Goal: Check status: Check status

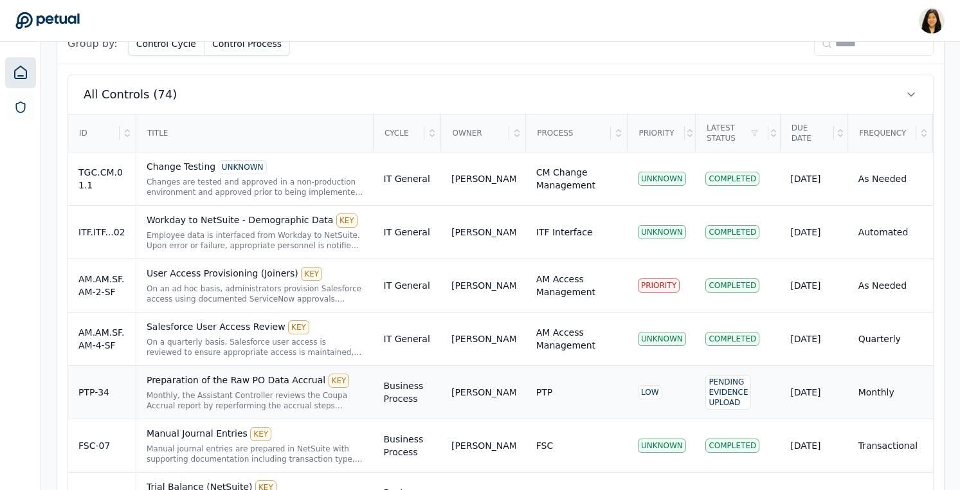
scroll to position [351, 0]
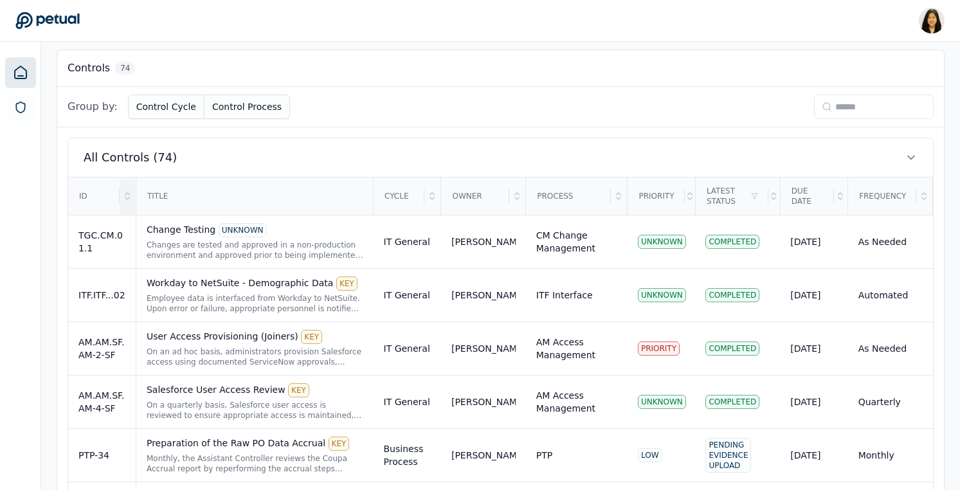
click at [129, 186] on div at bounding box center [127, 196] width 15 height 36
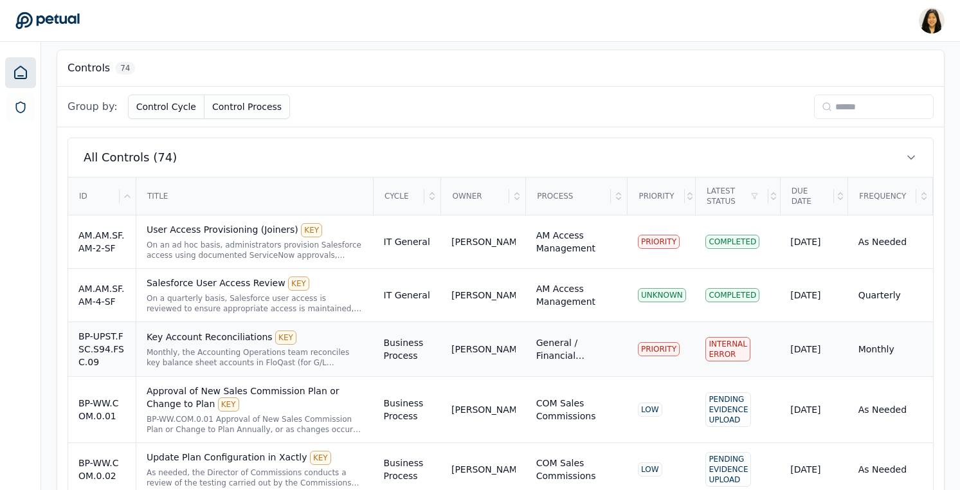
click at [201, 343] on div "Key Account Reconciliations KEY" at bounding box center [255, 338] width 217 height 14
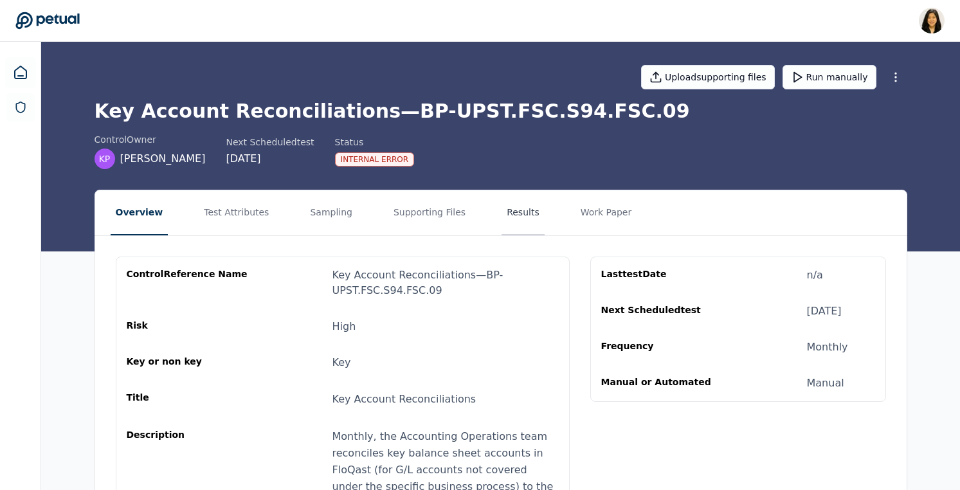
click at [520, 207] on button "Results" at bounding box center [523, 212] width 43 height 45
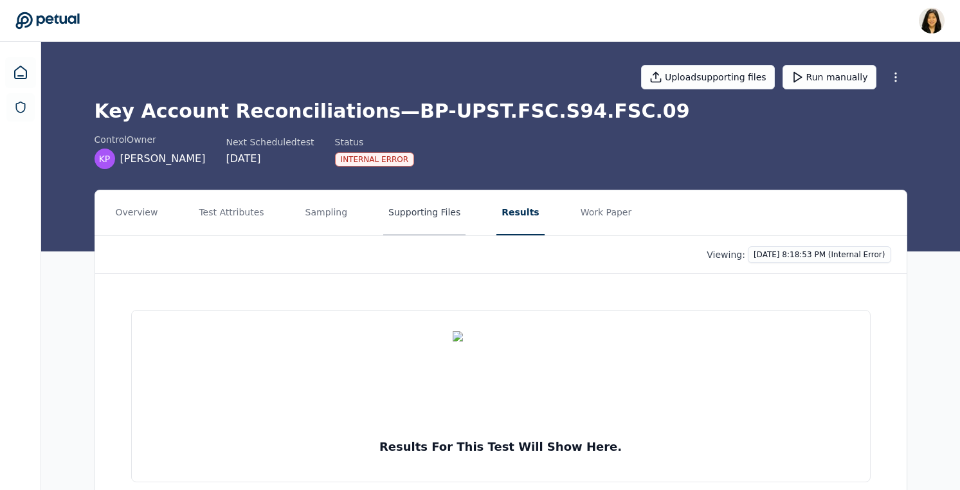
click at [453, 219] on button "Supporting Files" at bounding box center [424, 212] width 82 height 45
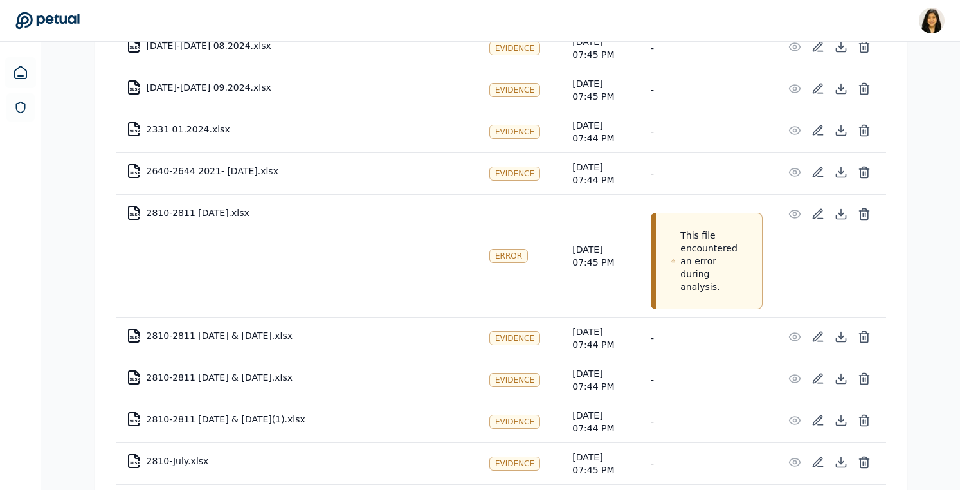
scroll to position [1189, 0]
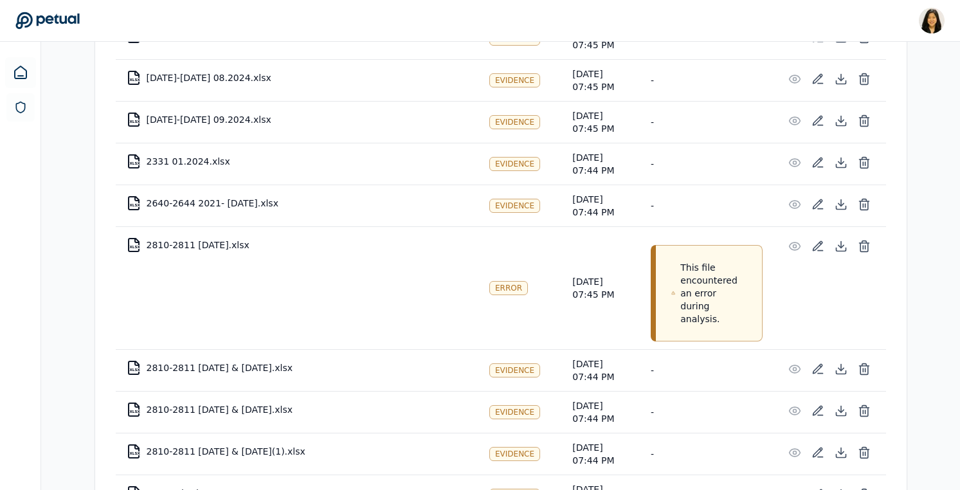
click at [233, 248] on td "XLSX 2810-2811 [DATE].xlsx" at bounding box center [297, 245] width 363 height 31
copy td "2810-2811 [DATE].xlsx"
click at [450, 282] on tr "XLSX 2810-2811 [DATE].xlsx Error [DATE] 07:45 PM This file encountered an error…" at bounding box center [501, 288] width 771 height 123
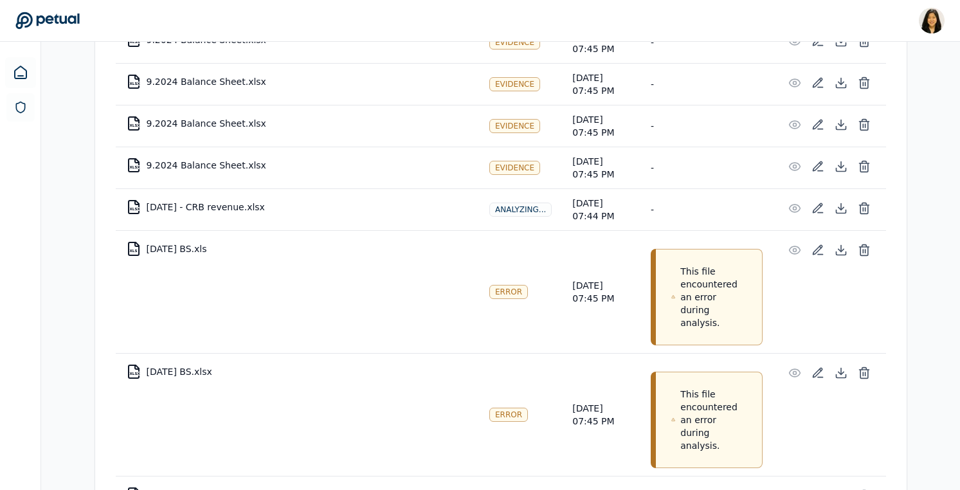
scroll to position [2405, 0]
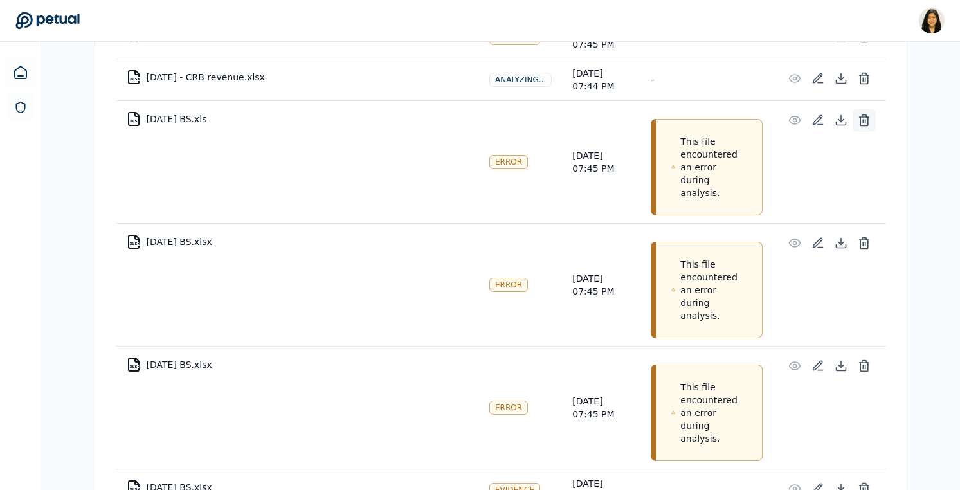
click at [864, 124] on icon at bounding box center [864, 120] width 13 height 13
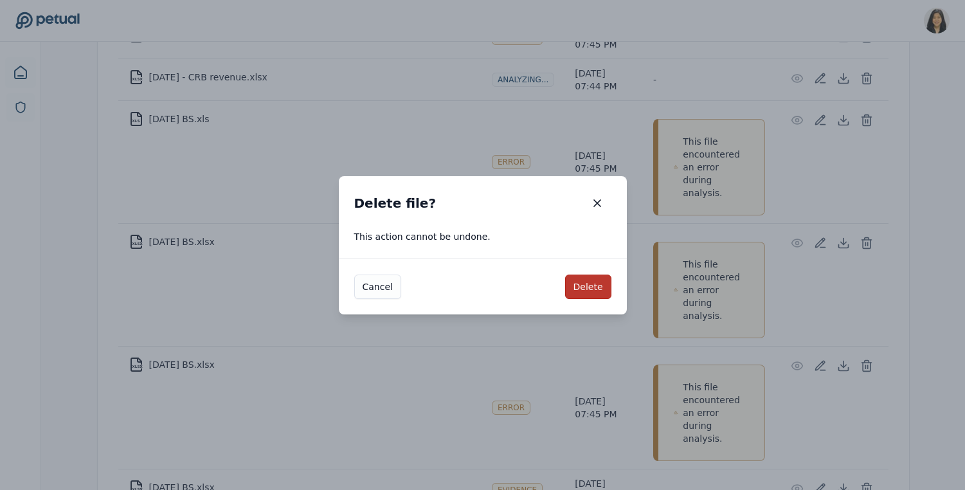
click at [584, 286] on button "Delete" at bounding box center [588, 287] width 46 height 24
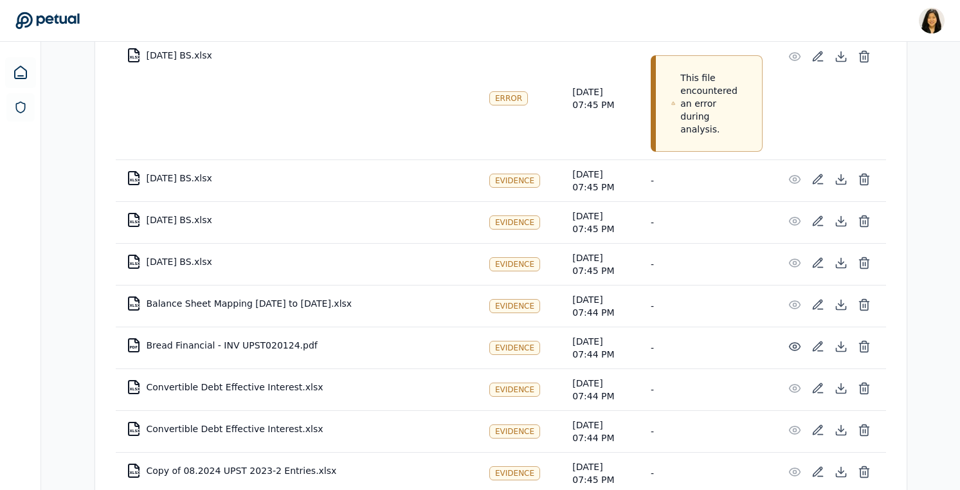
scroll to position [2591, 0]
click at [178, 178] on td "XLSX [DATE] BS.xlsx" at bounding box center [297, 178] width 363 height 31
copy td "[DATE] BS.xlsx"
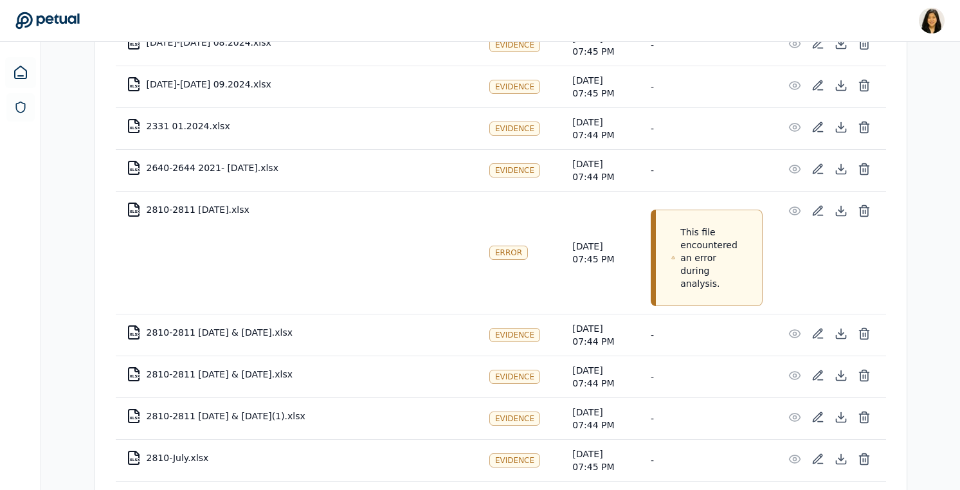
scroll to position [1325, 0]
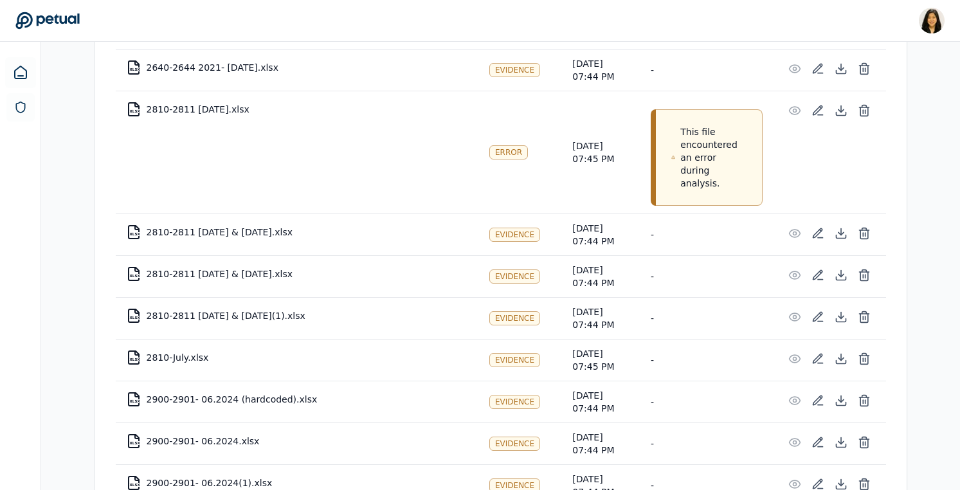
click at [197, 113] on td "XLSX 2810-2811 [DATE].xlsx" at bounding box center [297, 109] width 363 height 31
click at [154, 106] on td "XLSX 2810-2811 [DATE].xlsx" at bounding box center [297, 109] width 363 height 31
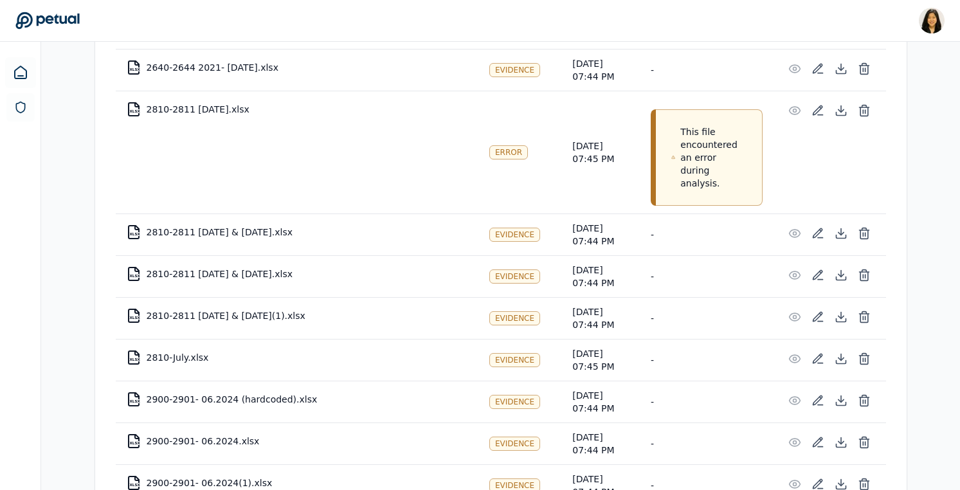
click at [183, 112] on td "XLSX 2810-2811 [DATE].xlsx" at bounding box center [297, 109] width 363 height 31
drag, startPoint x: 189, startPoint y: 112, endPoint x: 145, endPoint y: 108, distance: 43.9
click at [145, 108] on td "XLSX 2810-2811 [DATE].xlsx" at bounding box center [297, 109] width 363 height 31
copy td "XLSX 2810-2811"
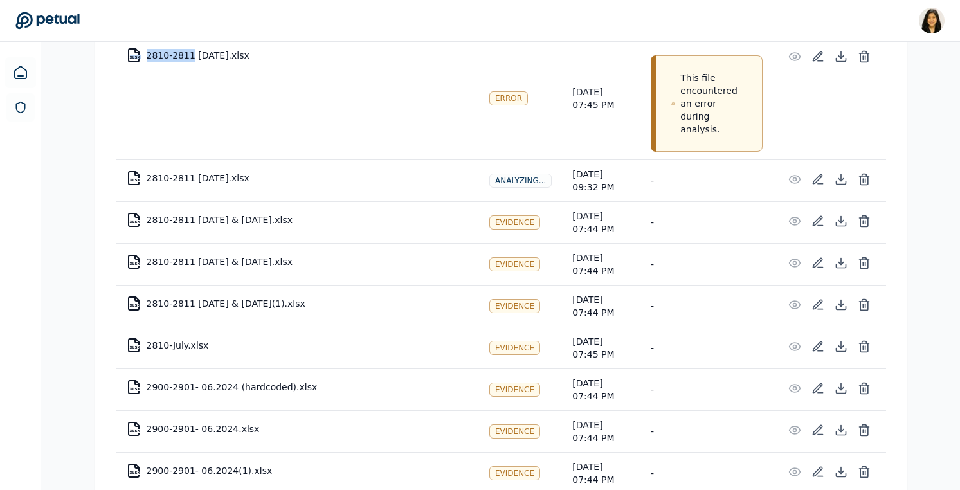
scroll to position [1316, 0]
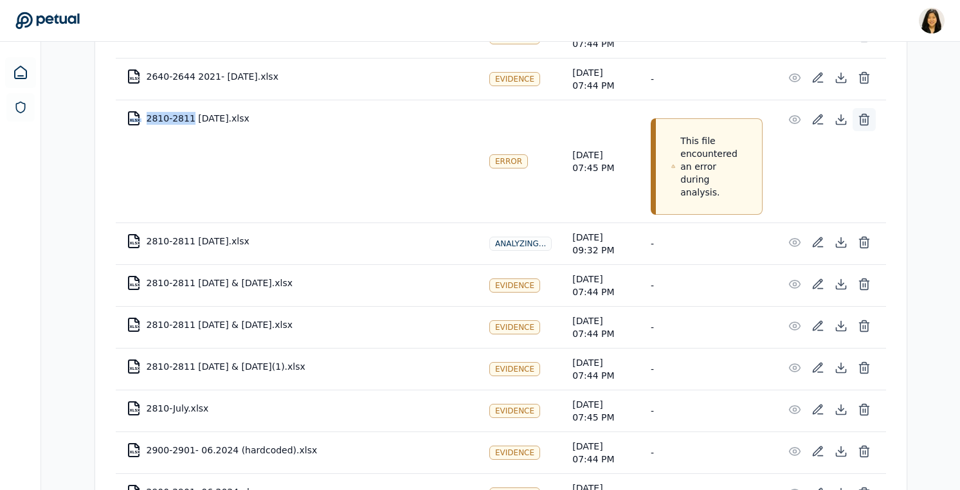
click at [866, 120] on icon at bounding box center [864, 119] width 13 height 13
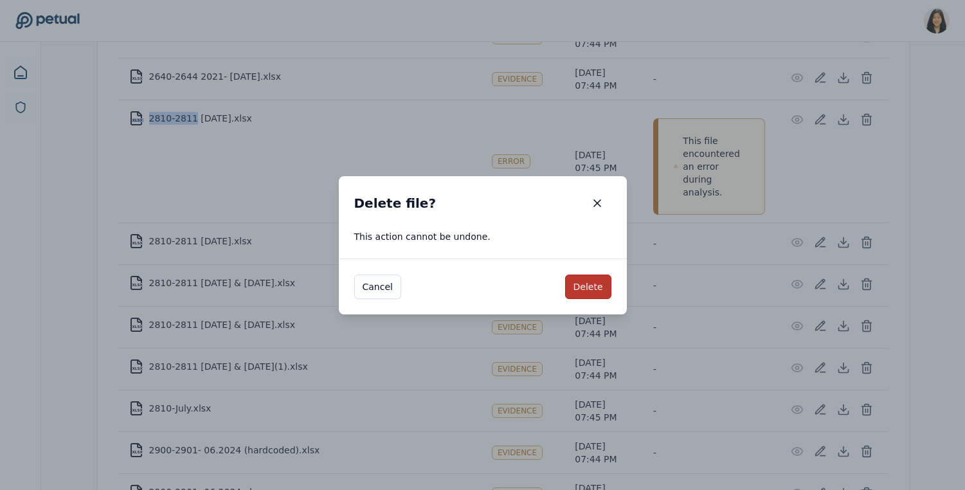
click at [585, 291] on button "Delete" at bounding box center [588, 287] width 46 height 24
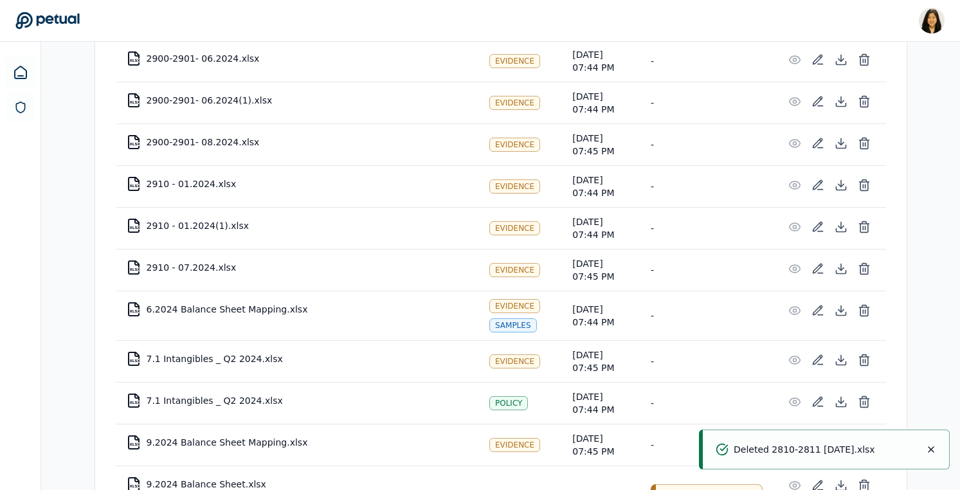
scroll to position [1922, 0]
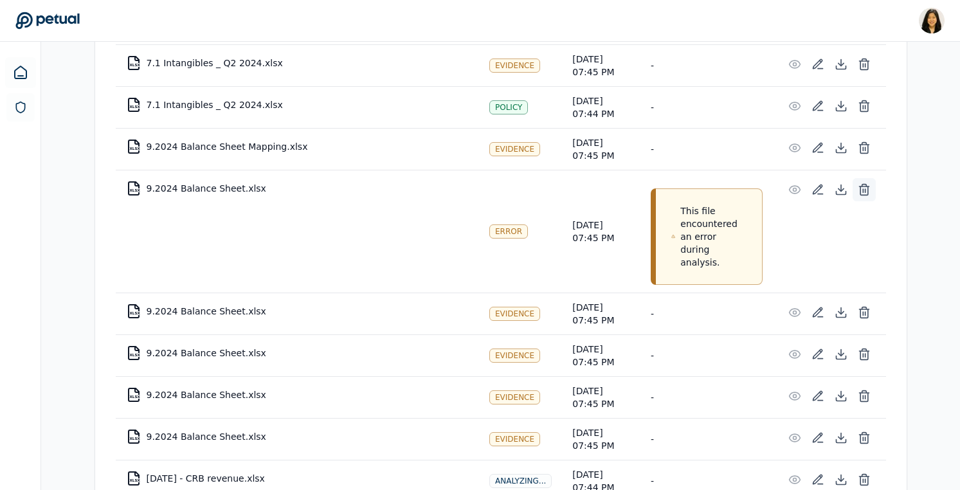
click at [861, 189] on icon at bounding box center [864, 189] width 13 height 13
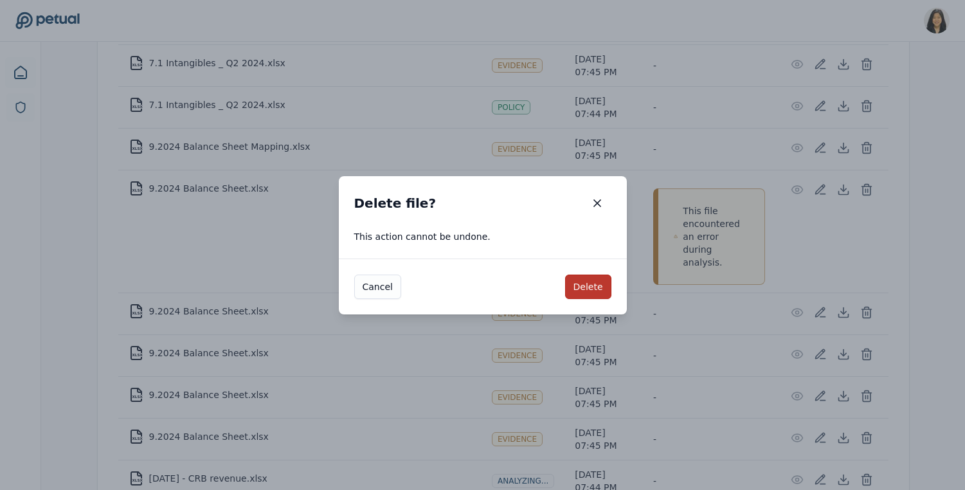
click at [594, 283] on button "Delete" at bounding box center [588, 287] width 46 height 24
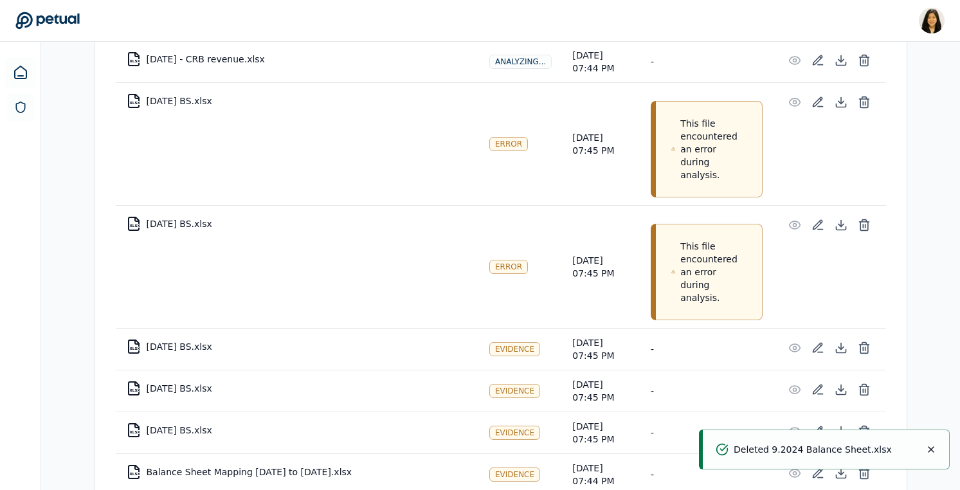
scroll to position [2220, 0]
click at [864, 100] on icon at bounding box center [864, 101] width 13 height 13
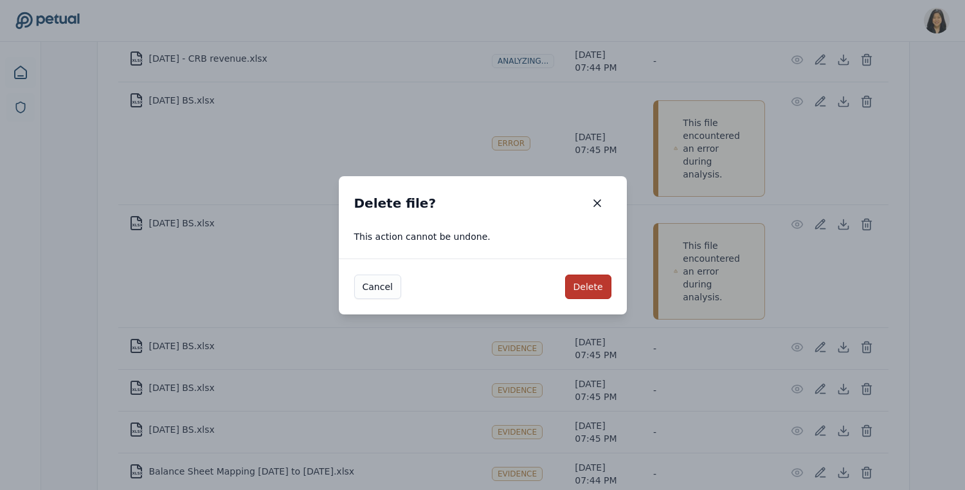
click at [599, 285] on button "Delete" at bounding box center [588, 287] width 46 height 24
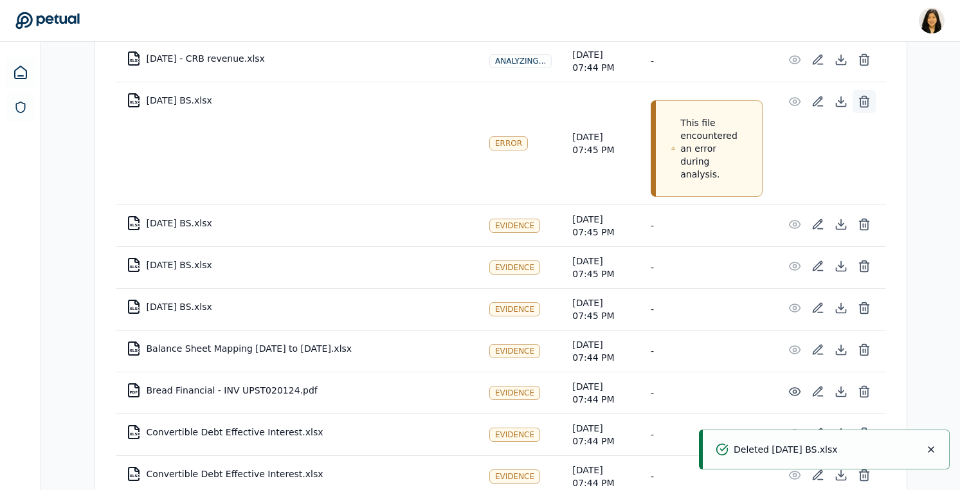
click at [864, 102] on icon at bounding box center [864, 101] width 13 height 13
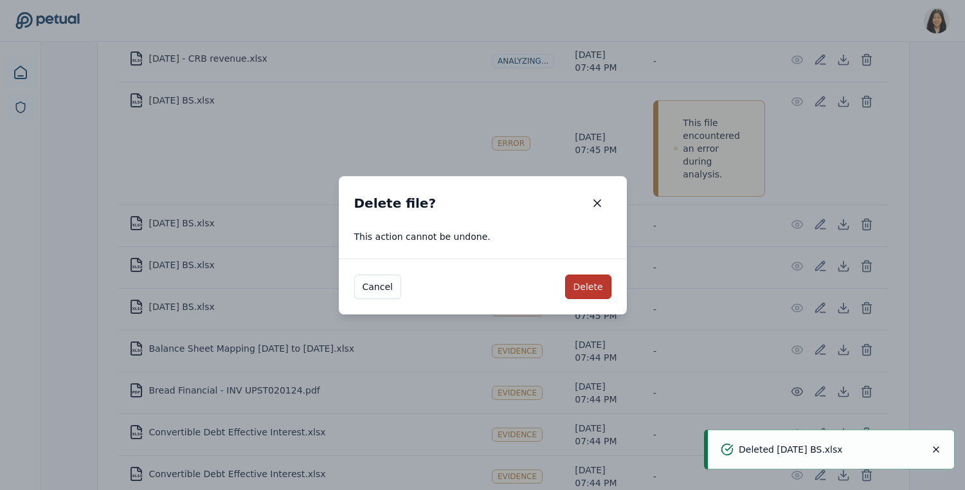
click at [590, 284] on button "Delete" at bounding box center [588, 287] width 46 height 24
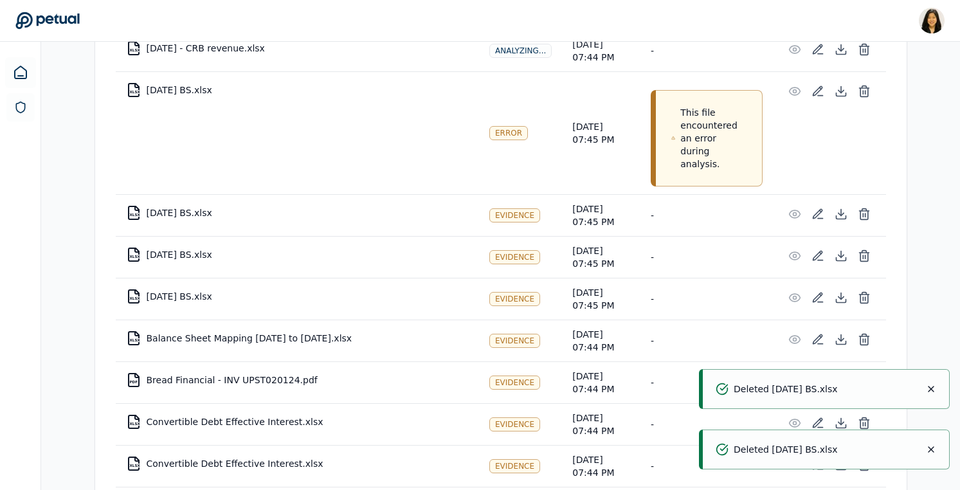
scroll to position [2227, 0]
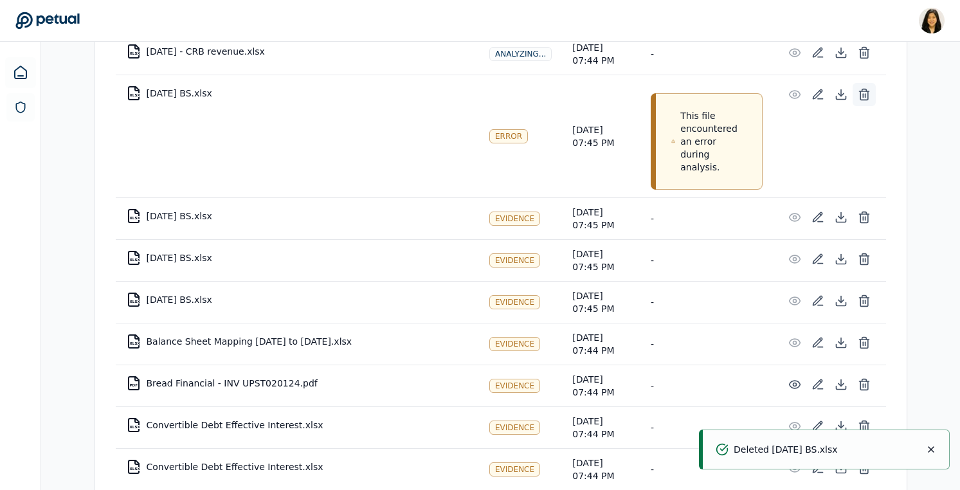
click at [866, 96] on icon at bounding box center [864, 94] width 13 height 13
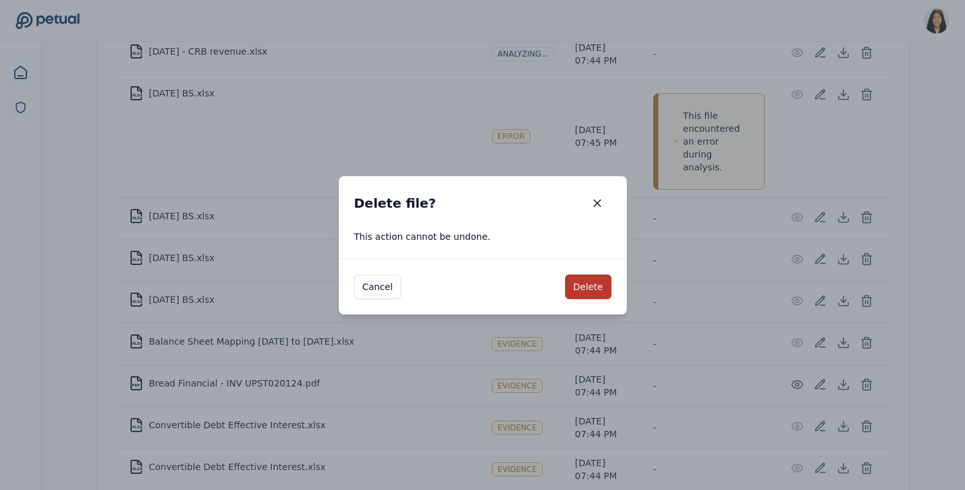
click at [601, 286] on button "Delete" at bounding box center [588, 287] width 46 height 24
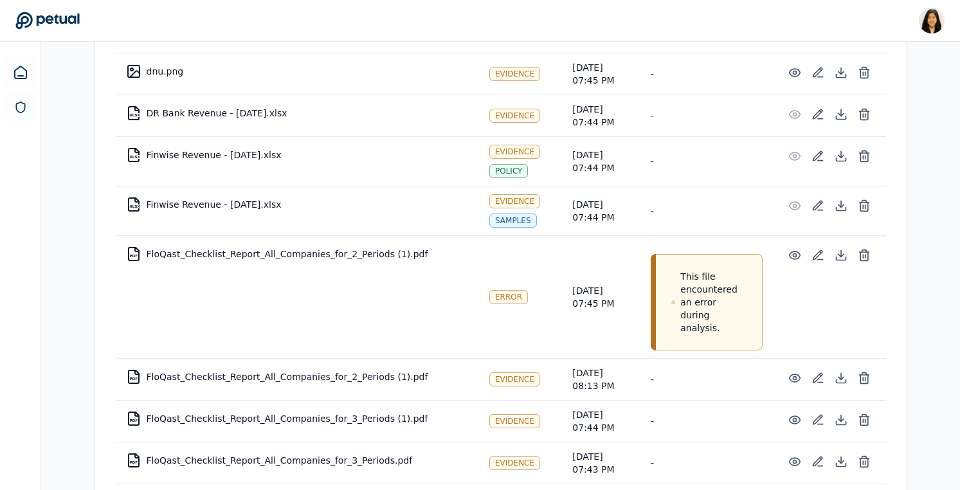
scroll to position [3312, 0]
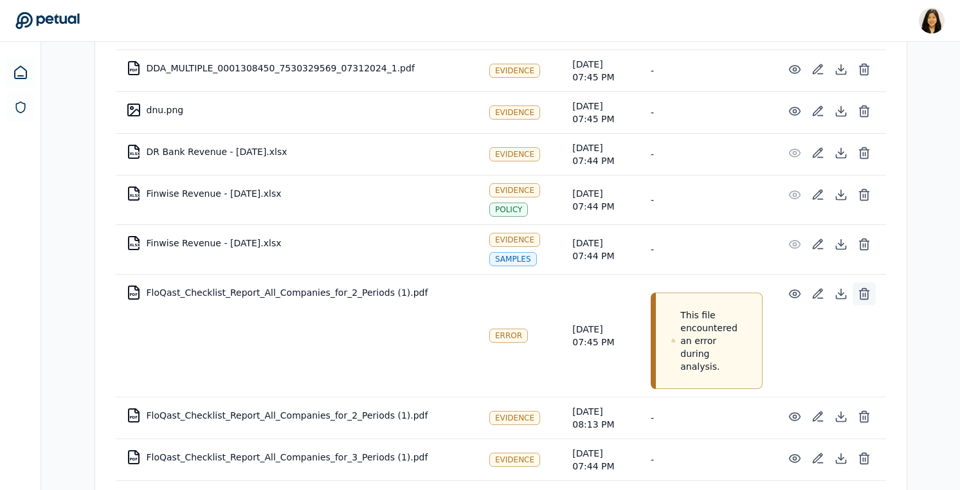
click at [868, 295] on icon at bounding box center [865, 295] width 8 height 8
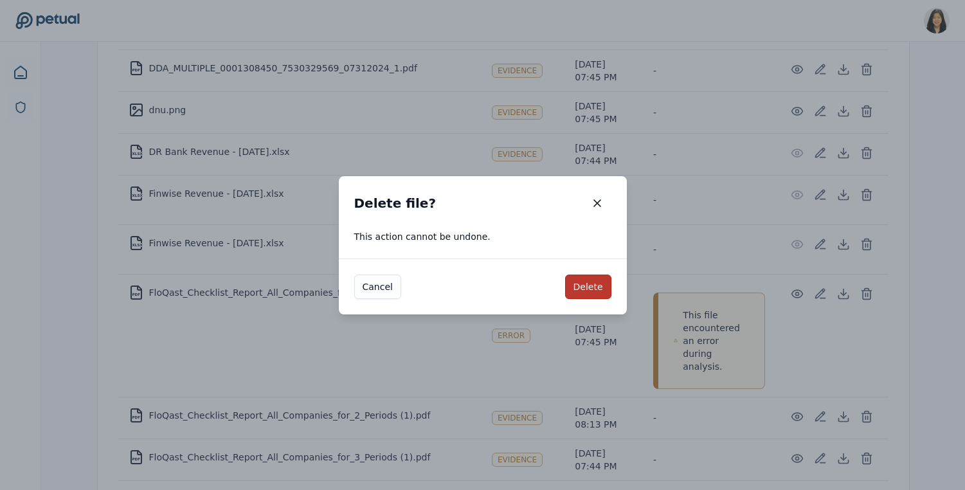
click at [583, 288] on button "Delete" at bounding box center [588, 287] width 46 height 24
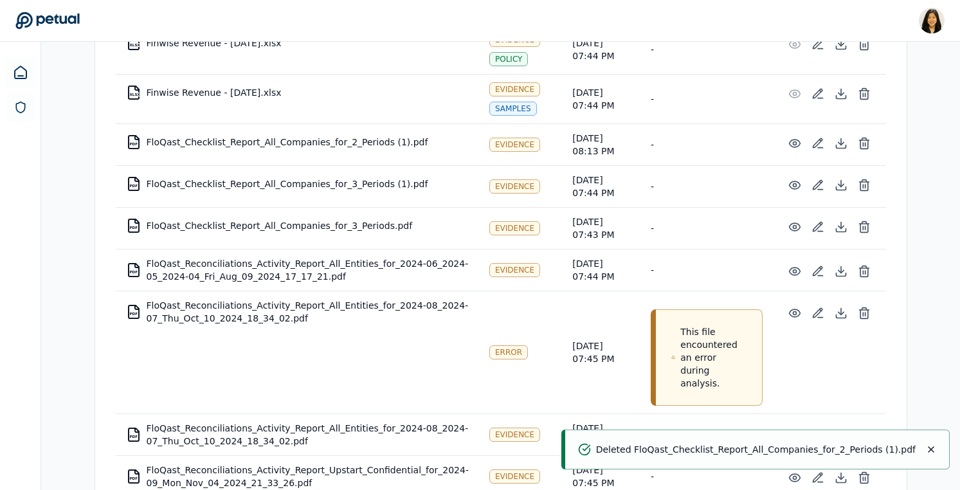
scroll to position [3618, 0]
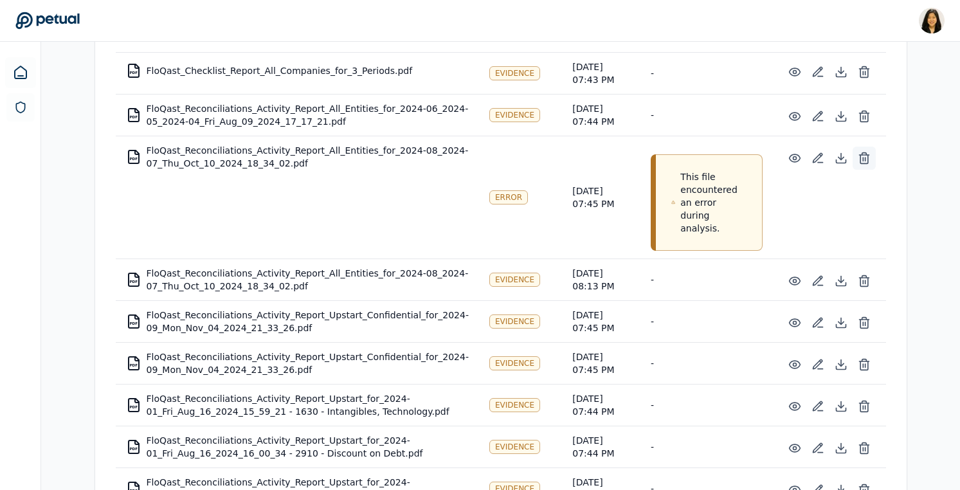
click at [866, 156] on icon at bounding box center [864, 158] width 13 height 13
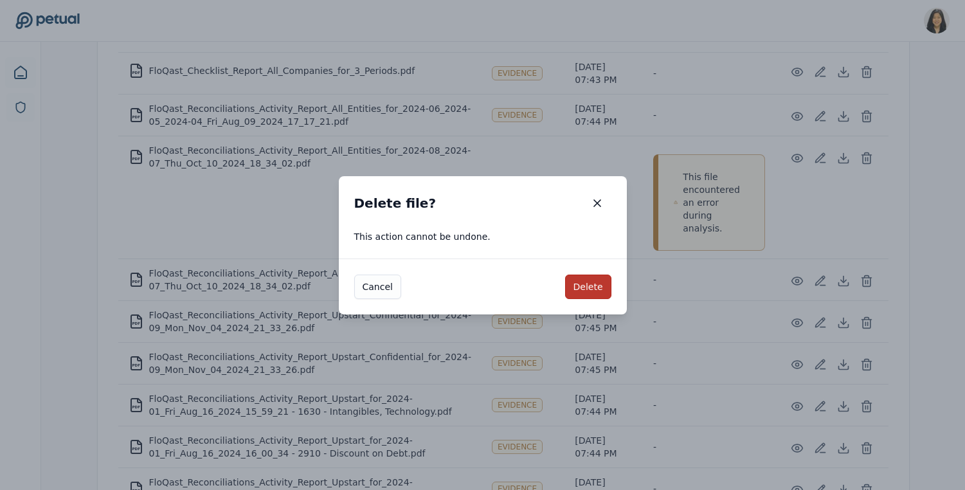
click at [585, 282] on button "Delete" at bounding box center [588, 287] width 46 height 24
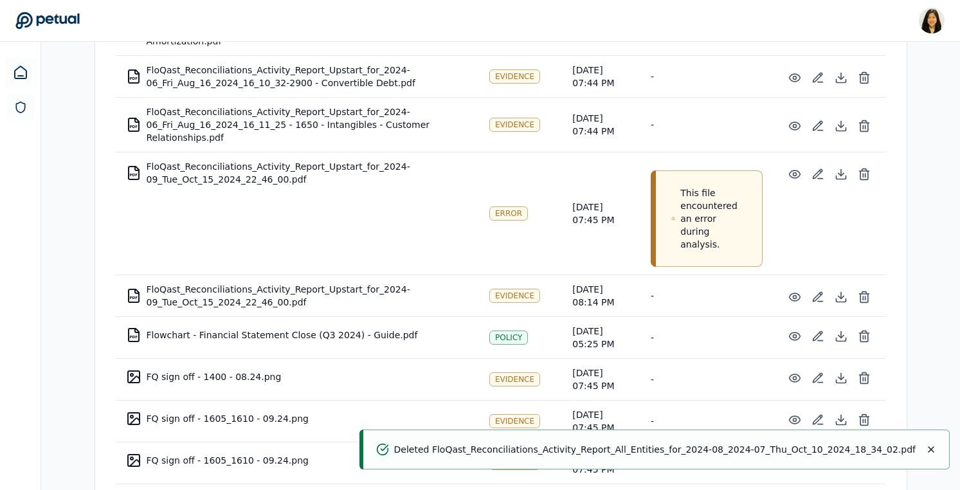
scroll to position [4119, 0]
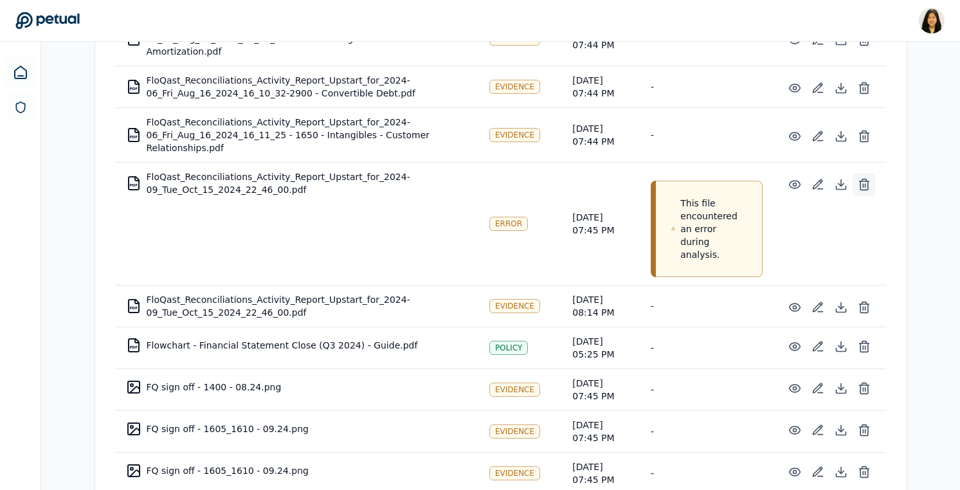
click at [864, 182] on icon at bounding box center [864, 184] width 13 height 13
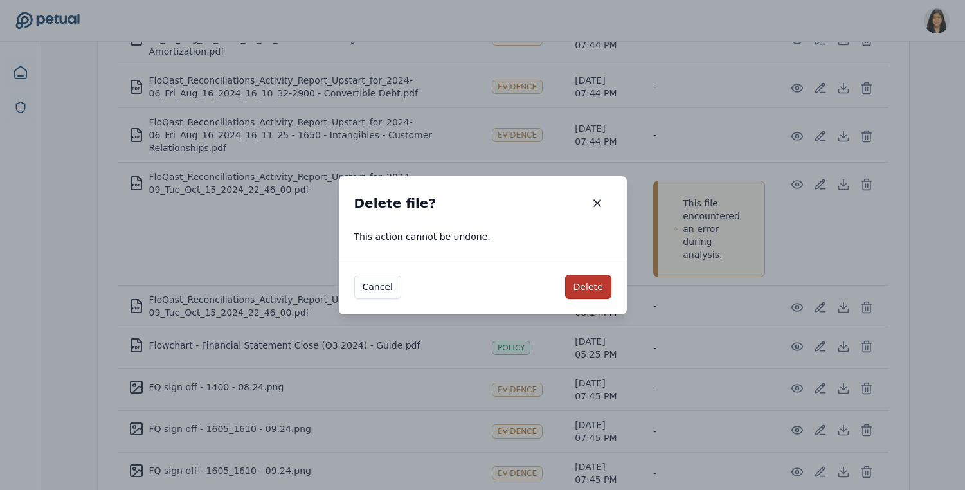
click at [594, 289] on button "Delete" at bounding box center [588, 287] width 46 height 24
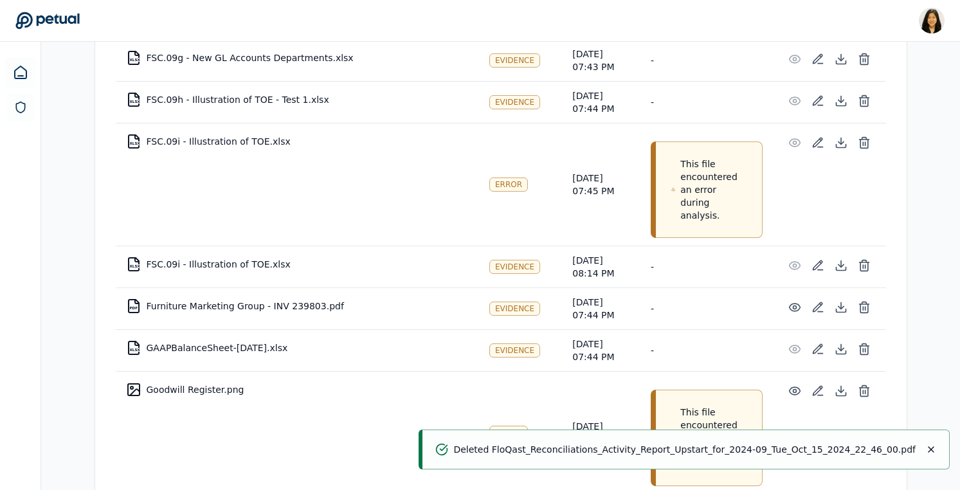
scroll to position [5078, 0]
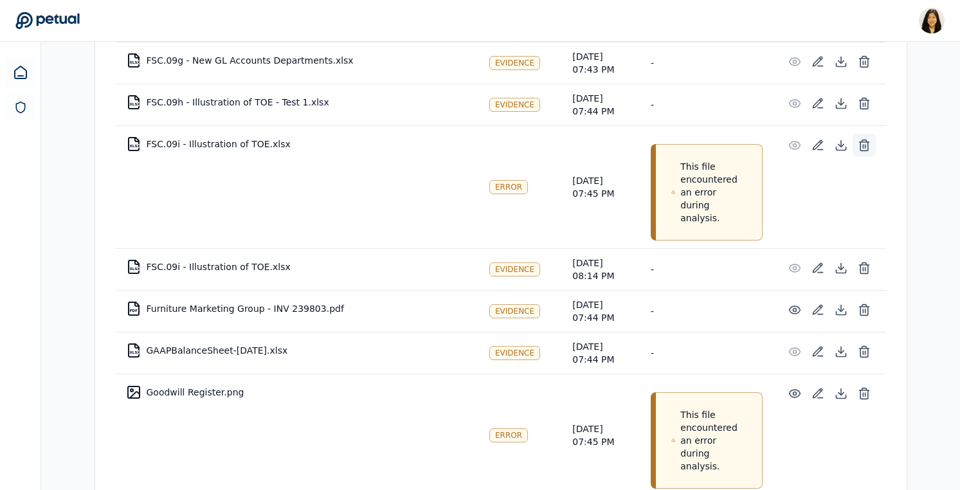
click at [866, 139] on icon at bounding box center [864, 145] width 13 height 13
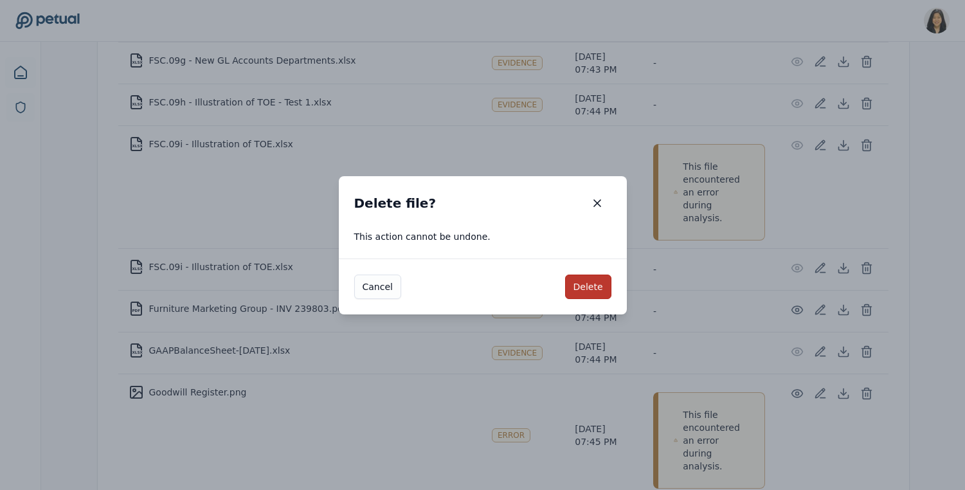
click at [582, 287] on button "Delete" at bounding box center [588, 287] width 46 height 24
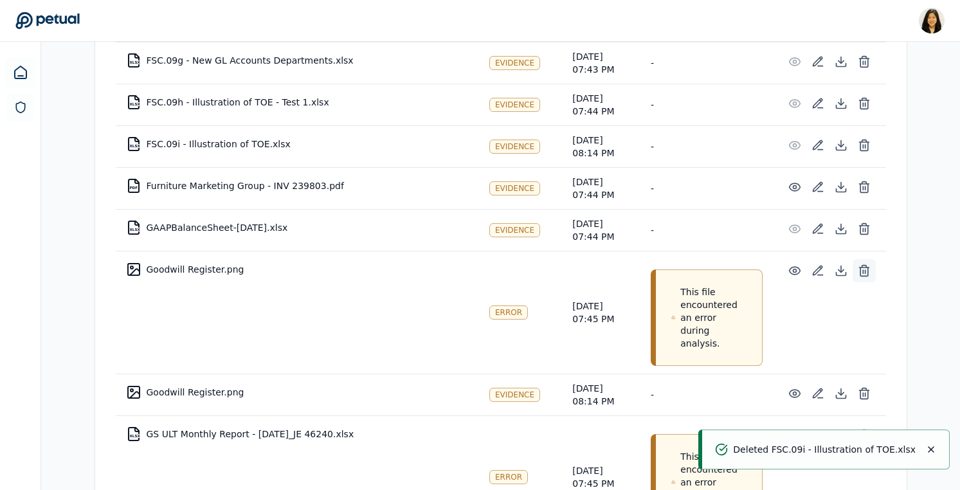
click at [871, 259] on button at bounding box center [864, 270] width 23 height 23
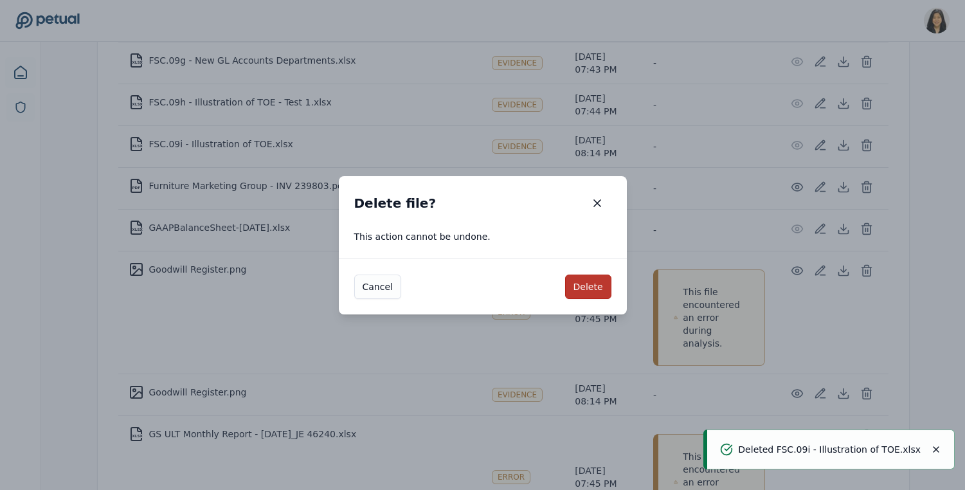
click at [603, 275] on button "Delete" at bounding box center [588, 287] width 46 height 24
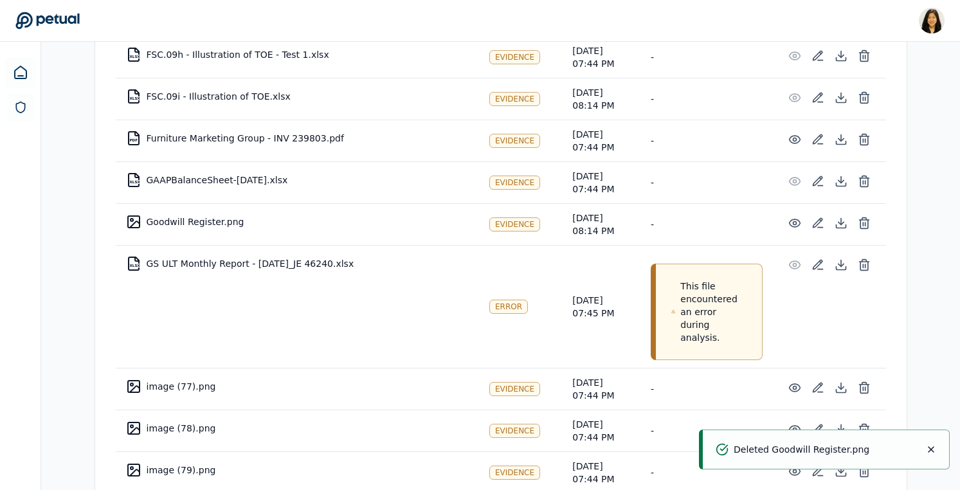
scroll to position [5130, 0]
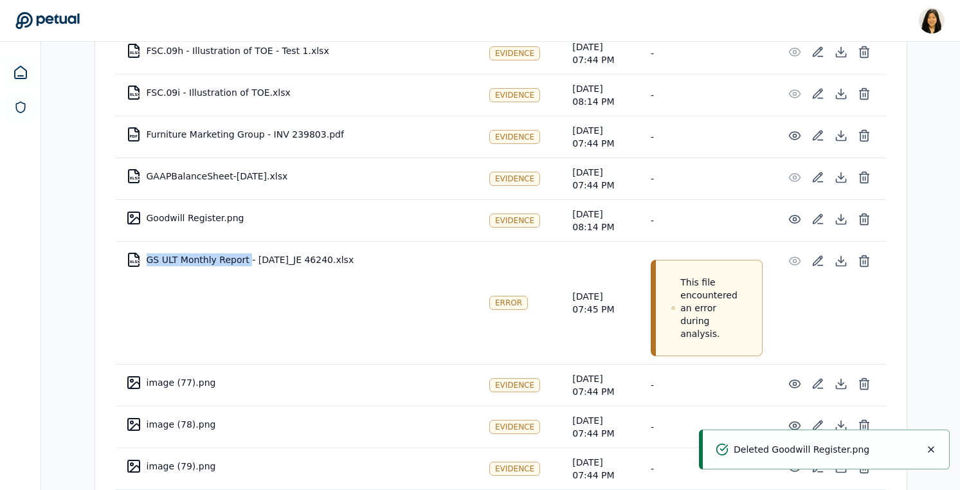
drag, startPoint x: 148, startPoint y: 233, endPoint x: 245, endPoint y: 235, distance: 97.2
click at [245, 244] on td "XLSX GS ULT Monthly Report - [DATE]_JE 46240.xlsx" at bounding box center [297, 259] width 363 height 31
copy td "GS ULT Monthly Report"
drag, startPoint x: 384, startPoint y: 230, endPoint x: 350, endPoint y: 232, distance: 34.2
click at [350, 244] on td "XLSX GS ULT Monthly Report - [DATE]_JE 46240.xlsx" at bounding box center [297, 259] width 363 height 31
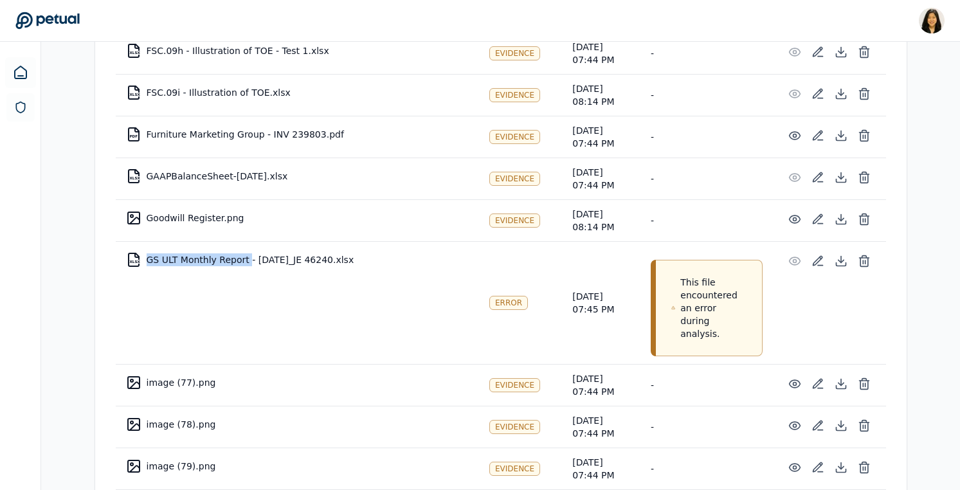
click at [149, 244] on td "XLSX GS ULT Monthly Report - [DATE]_JE 46240.xlsx" at bounding box center [297, 259] width 363 height 31
click at [358, 244] on td "XLSX GS ULT Monthly Report - [DATE]_JE 46240.xlsx" at bounding box center [297, 259] width 363 height 31
click at [331, 244] on td "XLSX GS ULT Monthly Report - [DATE]_JE 46240.xlsx" at bounding box center [297, 259] width 363 height 31
click at [333, 244] on td "XLSX GS ULT Monthly Report - [DATE]_JE 46240.xlsx" at bounding box center [297, 259] width 363 height 31
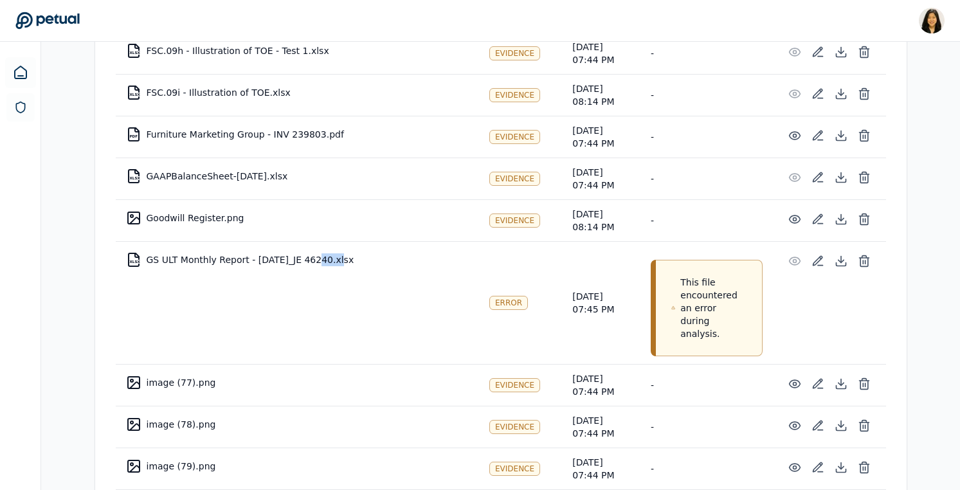
click at [333, 244] on td "XLSX GS ULT Monthly Report - [DATE]_JE 46240.xlsx" at bounding box center [297, 259] width 363 height 31
click at [149, 244] on td "XLSX GS ULT Monthly Report - [DATE]_JE 46240.xlsx" at bounding box center [297, 259] width 363 height 31
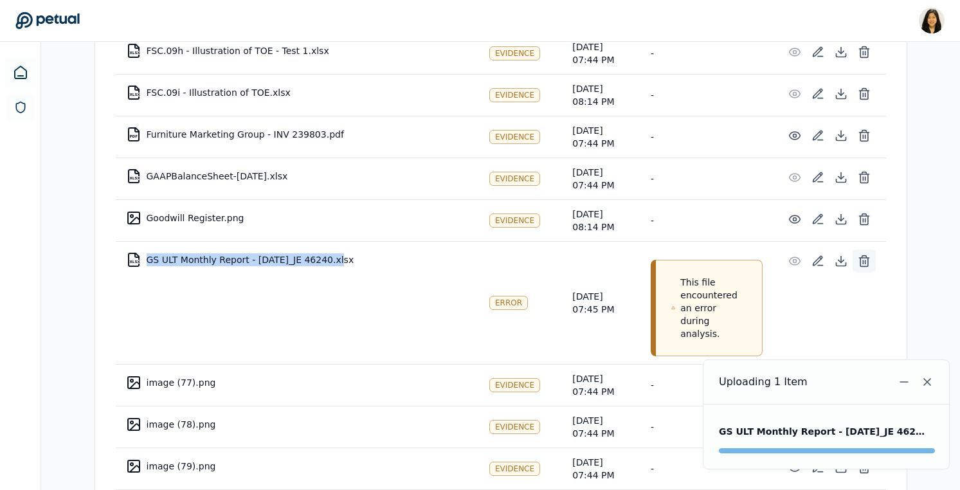
click at [862, 255] on icon at bounding box center [864, 261] width 13 height 13
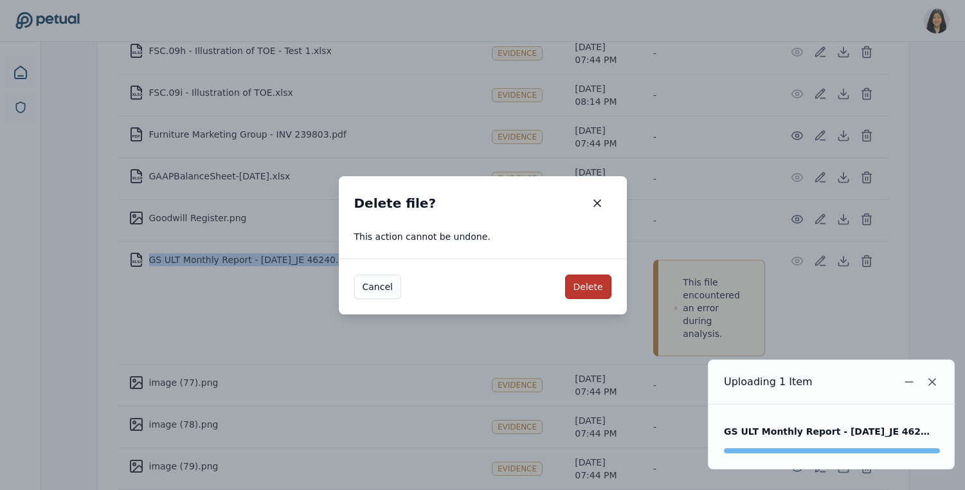
click at [601, 286] on button "Delete" at bounding box center [588, 287] width 46 height 24
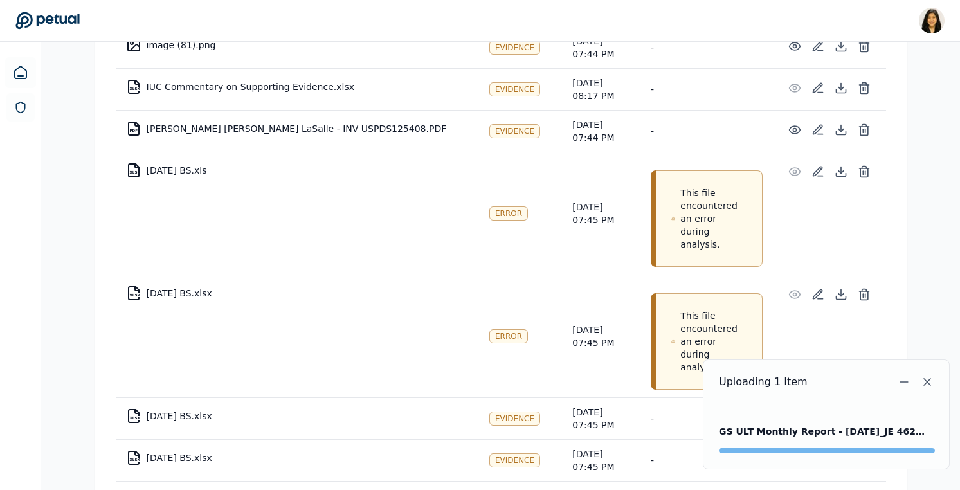
scroll to position [5572, 0]
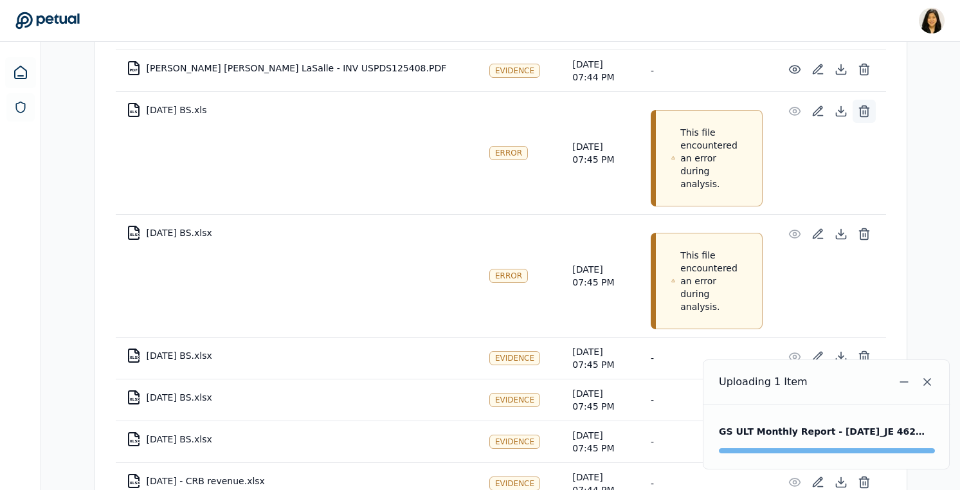
click at [865, 106] on icon at bounding box center [864, 107] width 5 height 2
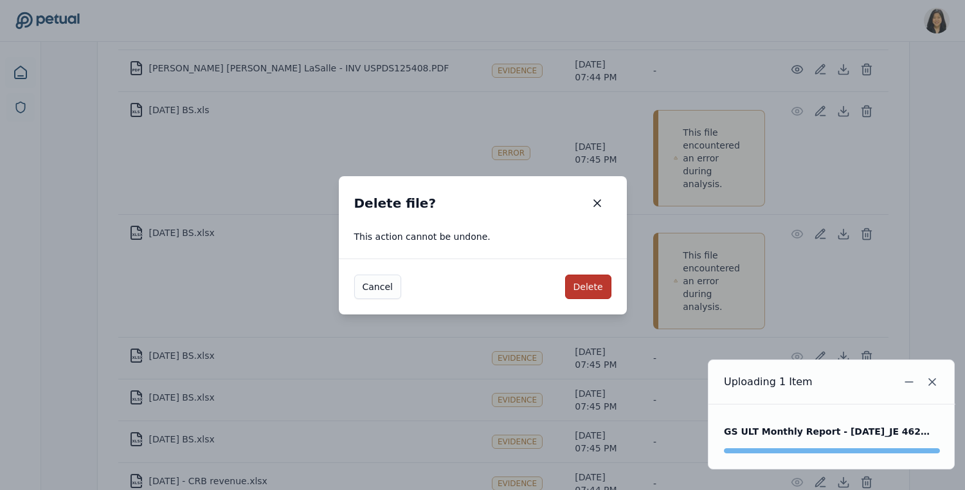
click at [586, 294] on button "Delete" at bounding box center [588, 287] width 46 height 24
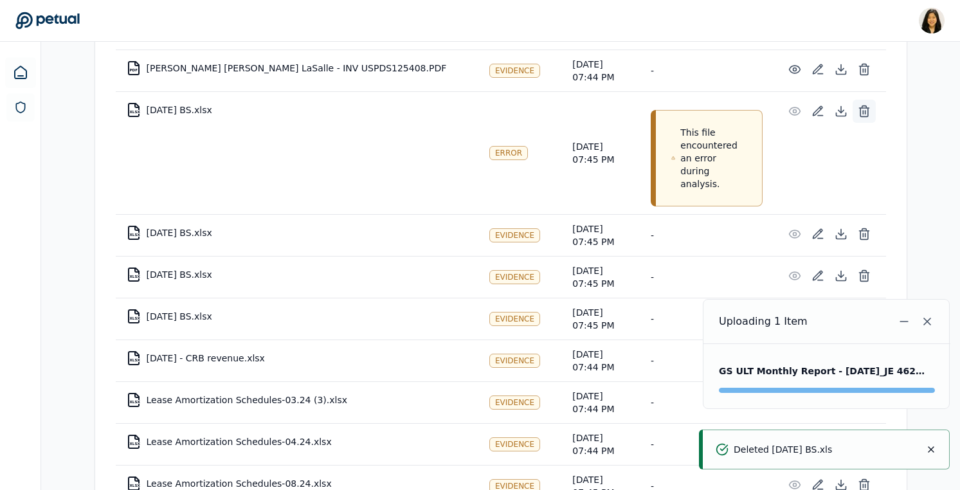
click at [866, 106] on icon at bounding box center [864, 107] width 5 height 2
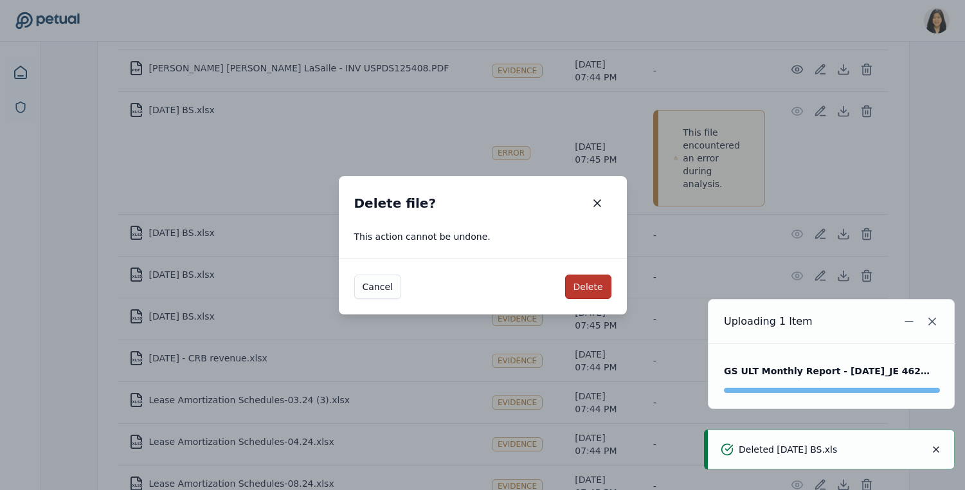
click at [591, 284] on button "Delete" at bounding box center [588, 287] width 46 height 24
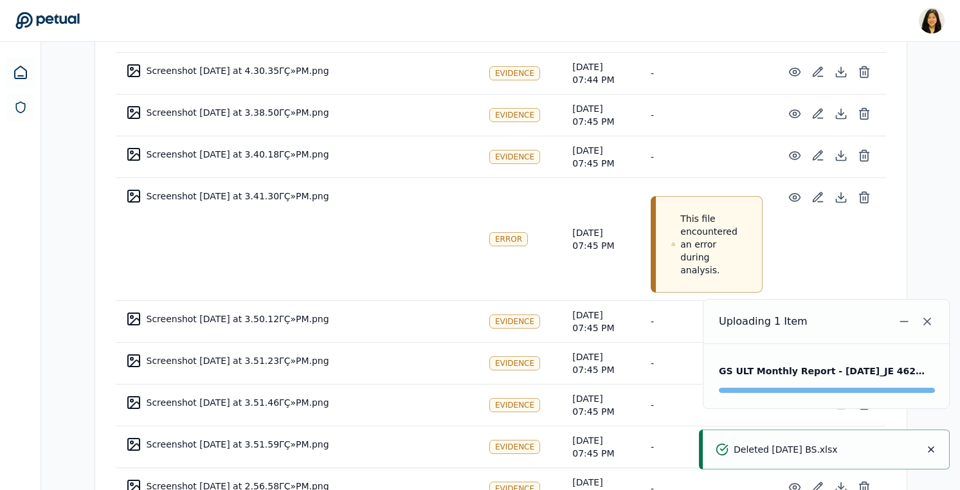
scroll to position [6286, 0]
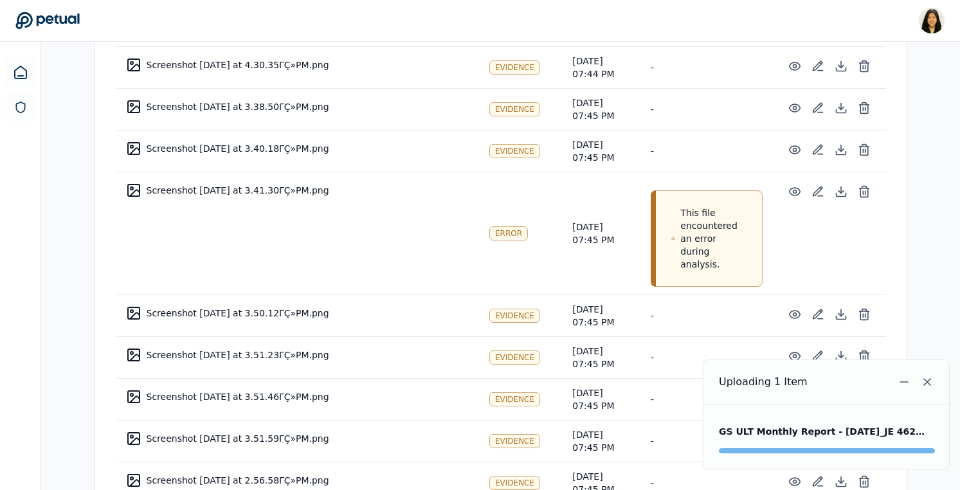
click at [271, 175] on td "Screenshot [DATE] at 3.41.30ΓÇ»PM.png" at bounding box center [297, 190] width 363 height 31
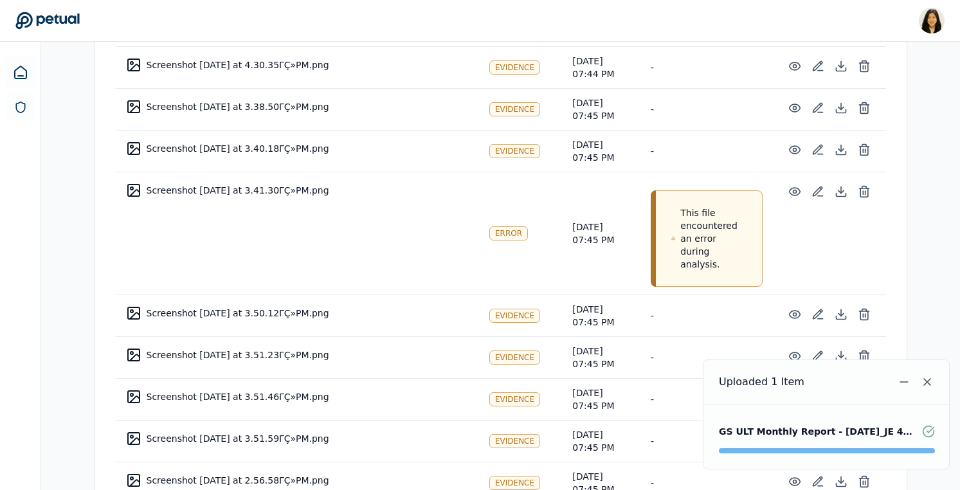
click at [274, 175] on td "Screenshot [DATE] at 3.41.30ΓÇ»PM.png" at bounding box center [297, 190] width 363 height 31
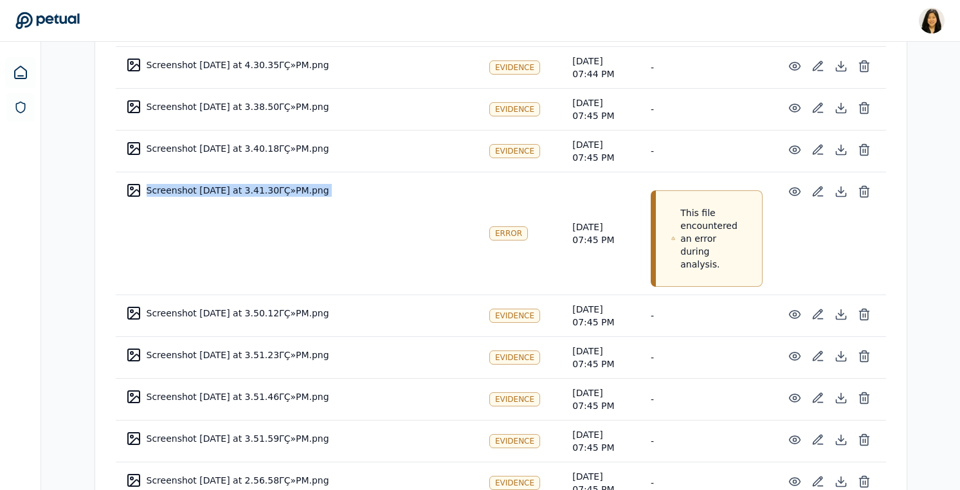
copy td "Screenshot [DATE] at 3.41.30ΓÇ»PM.png"
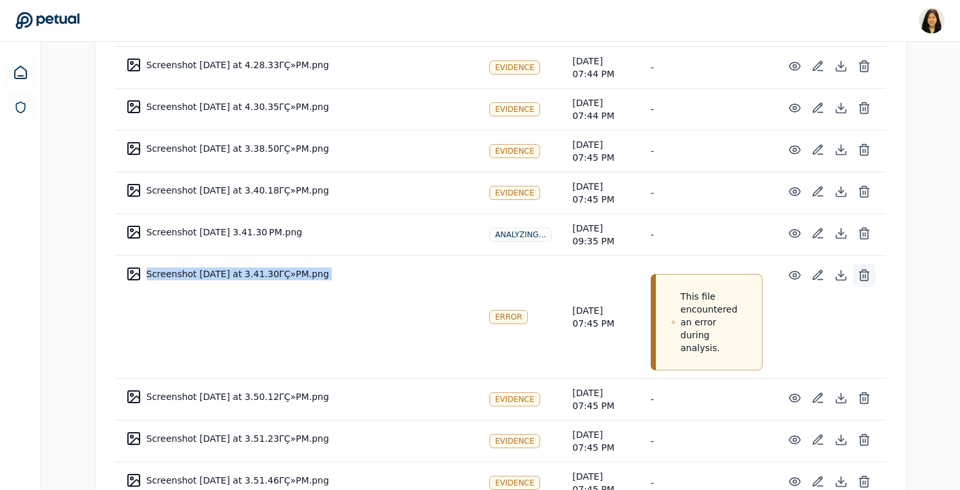
click at [862, 269] on icon at bounding box center [864, 275] width 13 height 13
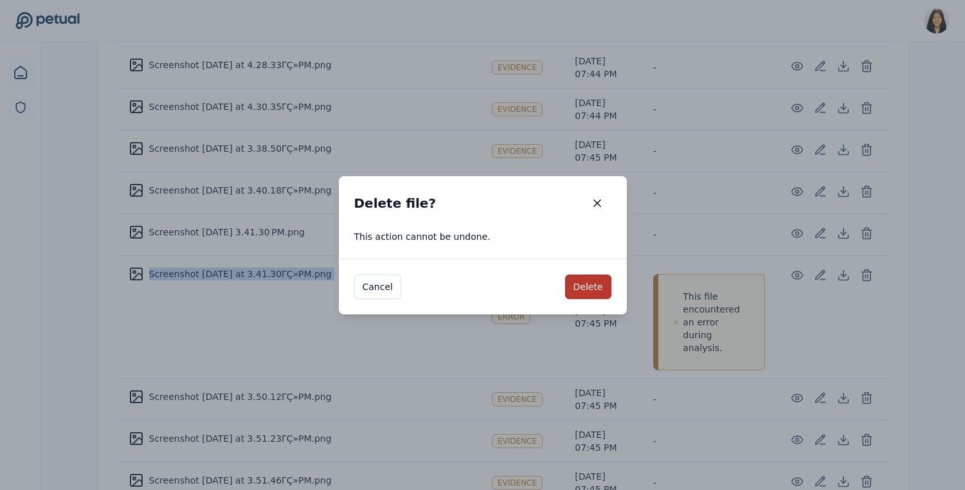
click at [596, 290] on button "Delete" at bounding box center [588, 287] width 46 height 24
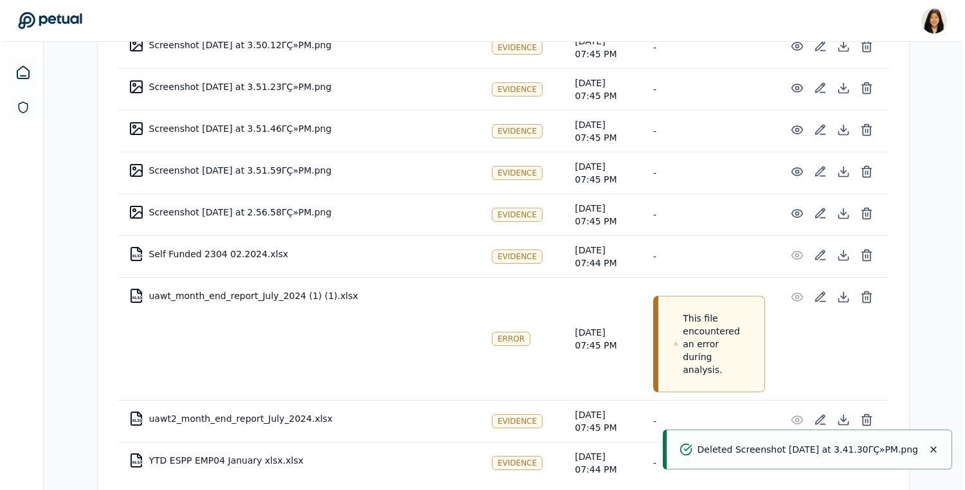
scroll to position [6524, 0]
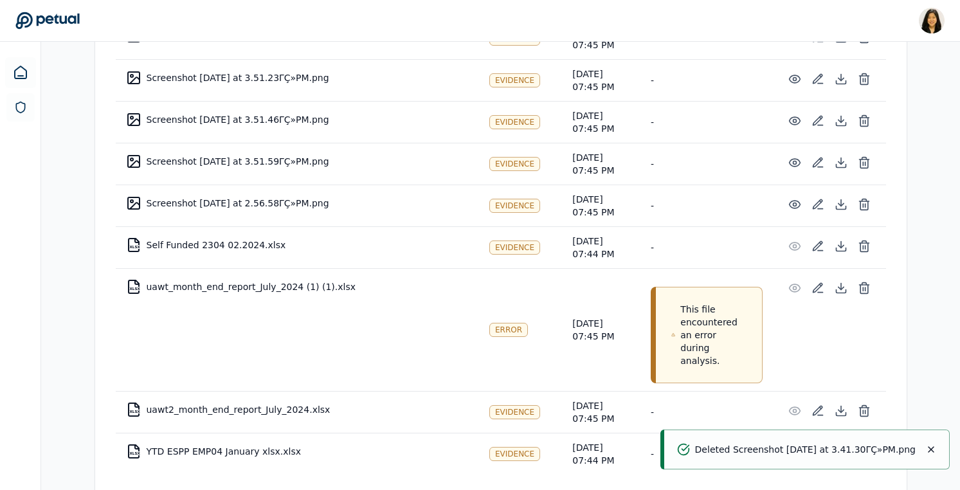
click at [284, 271] on td "XLSX uawt_month_end_report_July_2024 (1) (1).xlsx" at bounding box center [297, 286] width 363 height 31
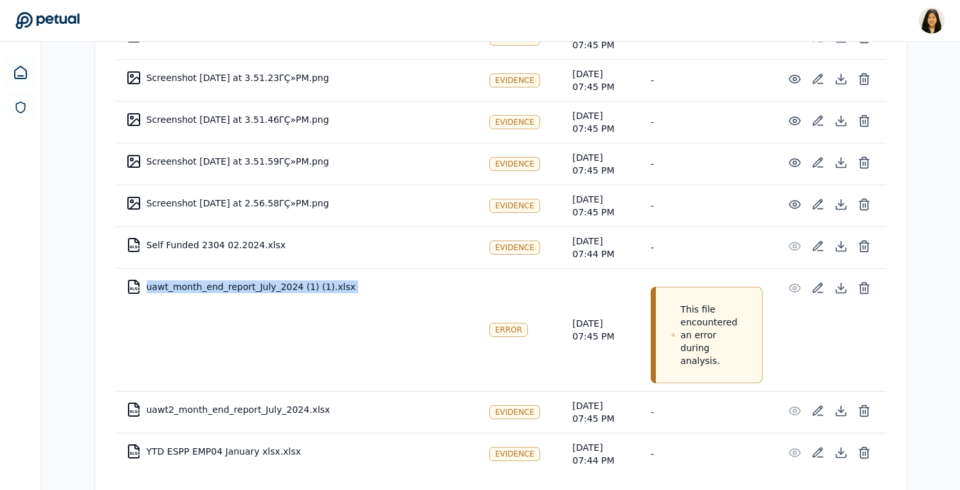
click at [284, 271] on td "XLSX uawt_month_end_report_July_2024 (1) (1).xlsx" at bounding box center [297, 286] width 363 height 31
copy td "uawt_month_end_report_July_2024 (1) (1).xlsx"
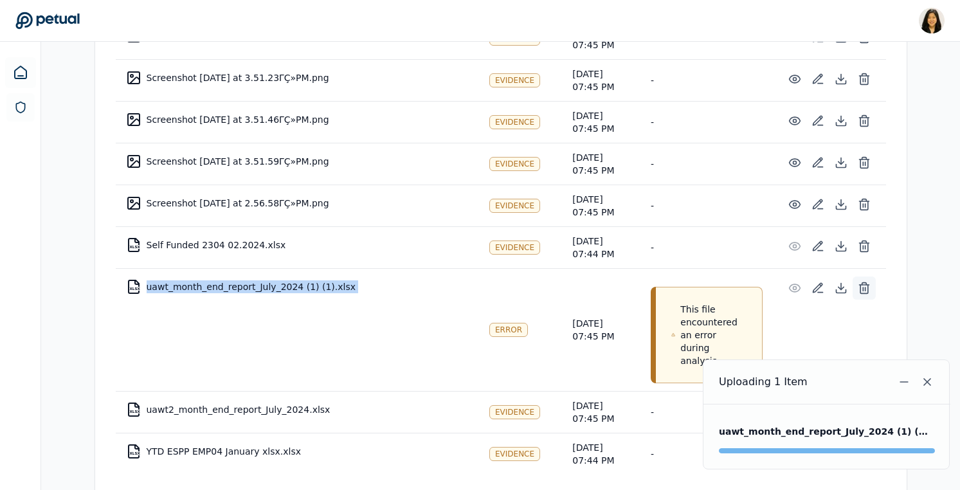
click at [867, 282] on icon at bounding box center [864, 288] width 13 height 13
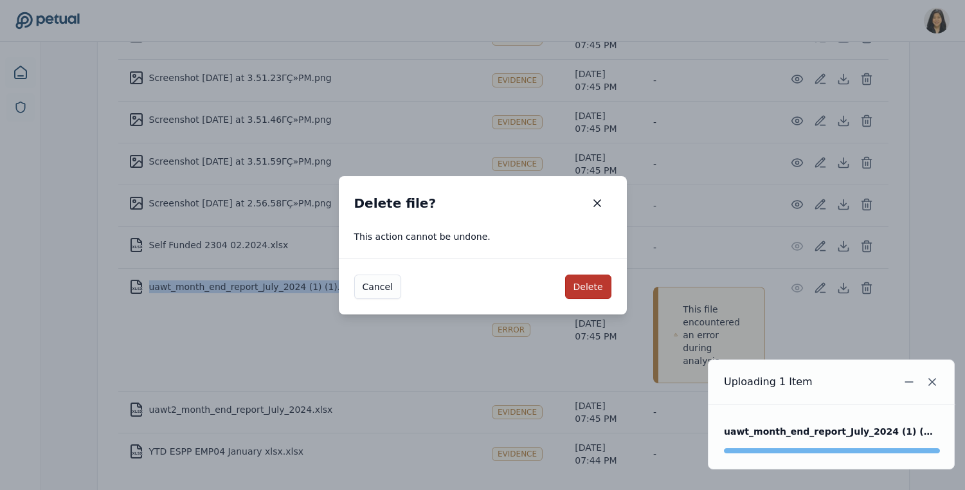
click at [585, 287] on button "Delete" at bounding box center [588, 287] width 46 height 24
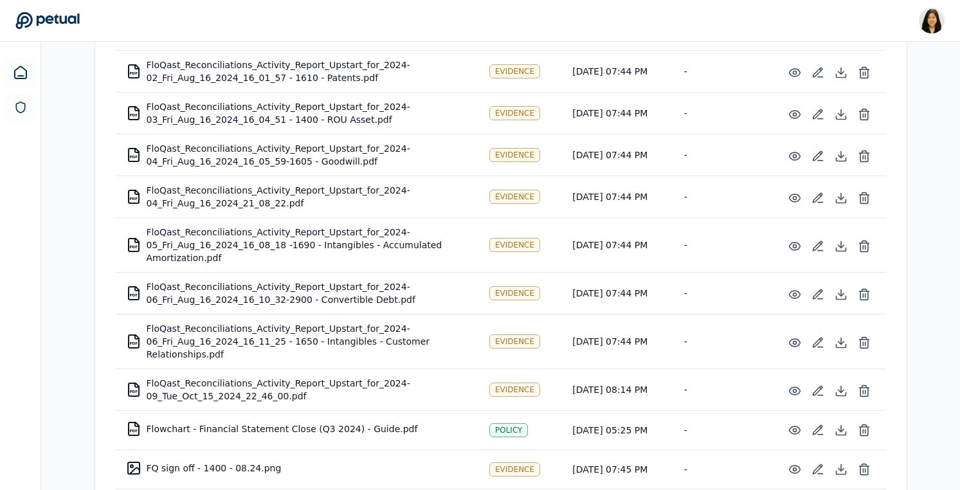
scroll to position [5181, 0]
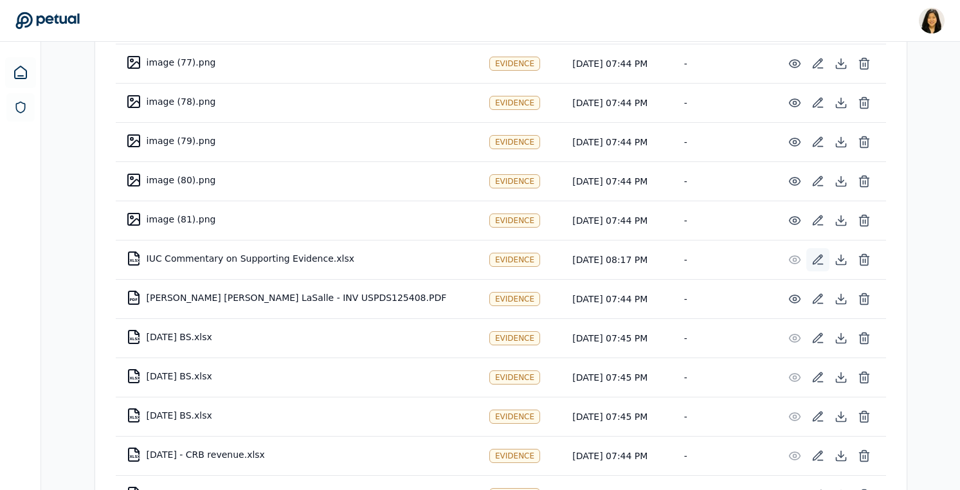
click at [815, 253] on icon at bounding box center [818, 259] width 13 height 13
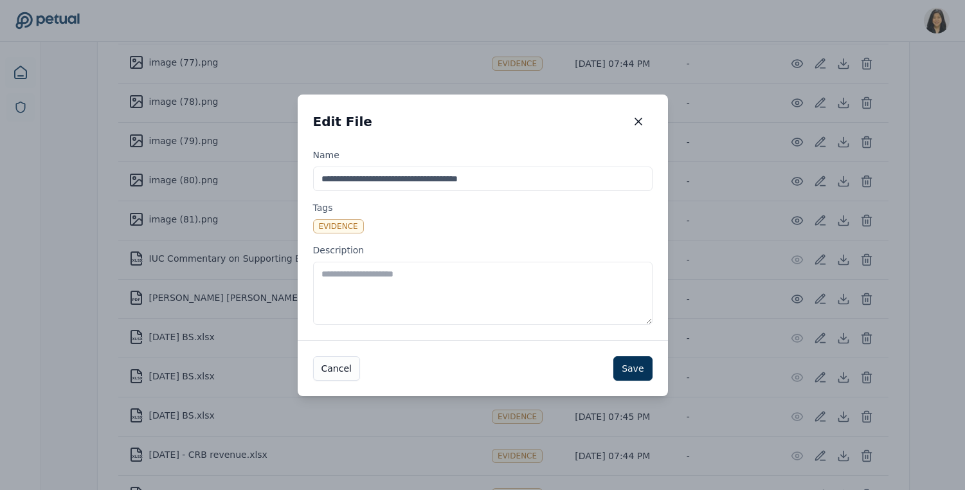
click at [366, 300] on textarea "Description" at bounding box center [483, 293] width 340 height 63
type textarea "**********"
click at [635, 122] on icon "button" at bounding box center [638, 121] width 13 height 13
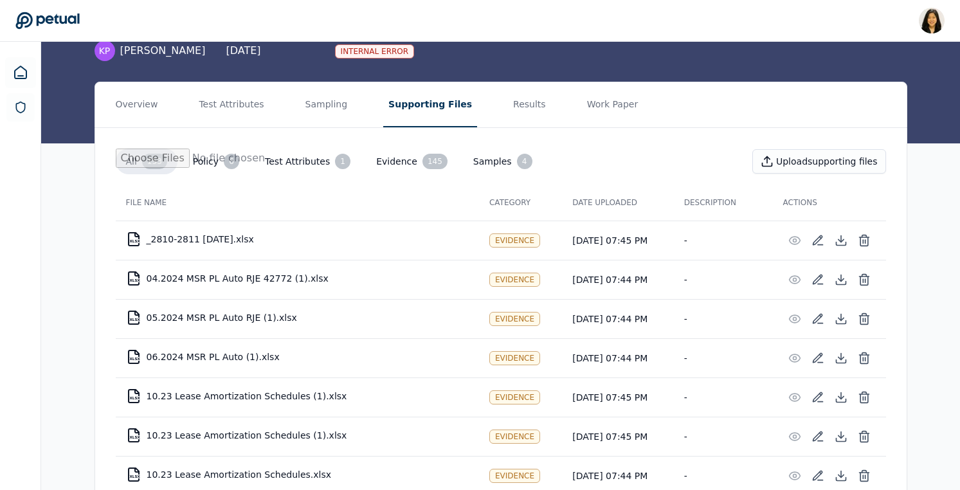
scroll to position [0, 0]
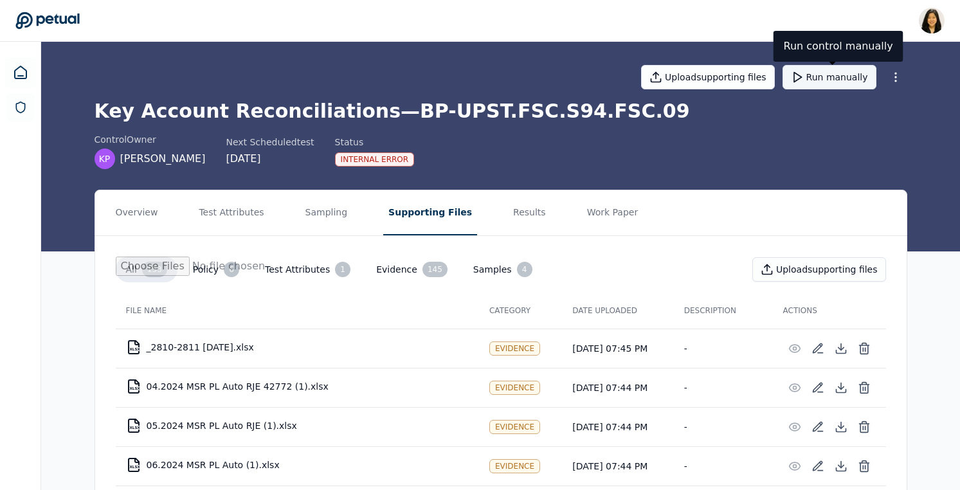
click at [823, 82] on button "Run manually" at bounding box center [830, 77] width 94 height 24
